Goal: Task Accomplishment & Management: Complete application form

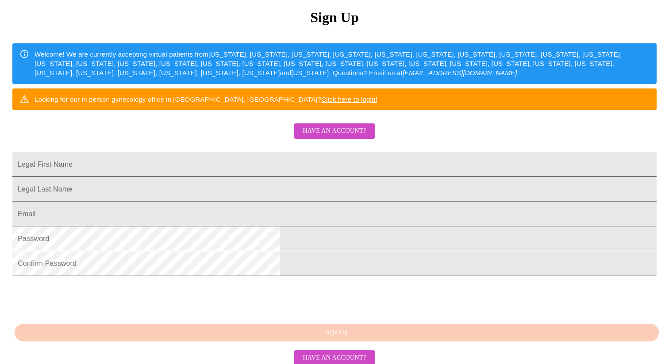
scroll to position [133, 0]
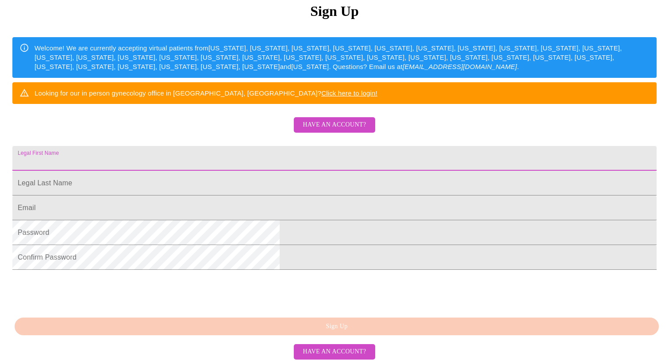
click at [328, 170] on input "Legal First Name" at bounding box center [334, 158] width 645 height 25
type input "[PERSON_NAME]"
click at [219, 171] on input "Legal First Name" at bounding box center [334, 158] width 645 height 25
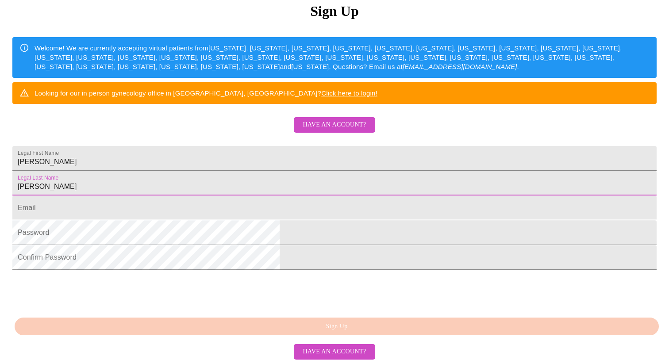
type input "[PERSON_NAME]"
click at [212, 220] on input "Legal First Name" at bounding box center [334, 208] width 645 height 25
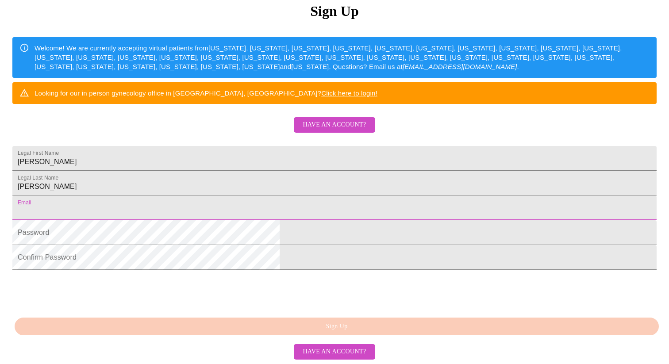
type input "[EMAIL_ADDRESS][DOMAIN_NAME]"
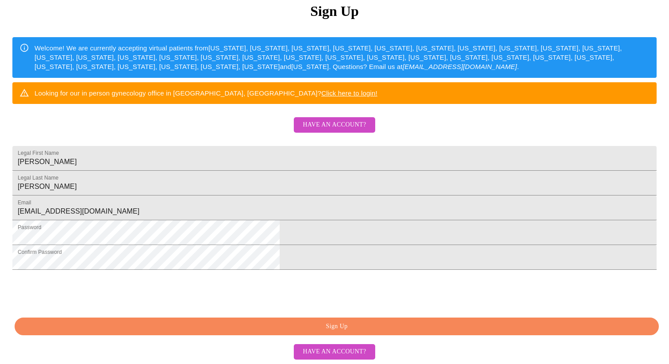
scroll to position [185, 0]
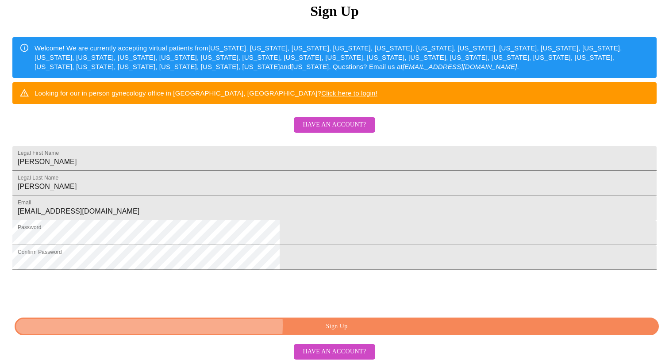
click at [337, 327] on span "Sign Up" at bounding box center [337, 326] width 624 height 11
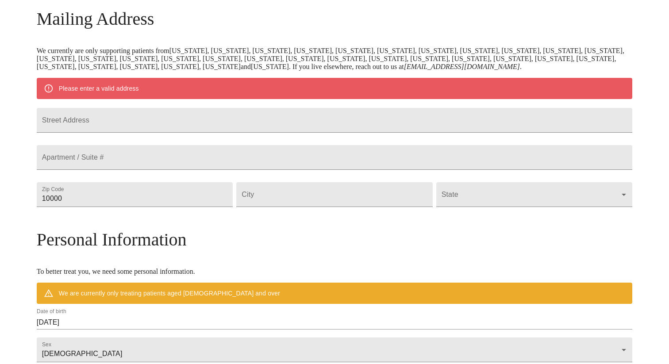
scroll to position [137, 0]
